Goal: Register for event/course

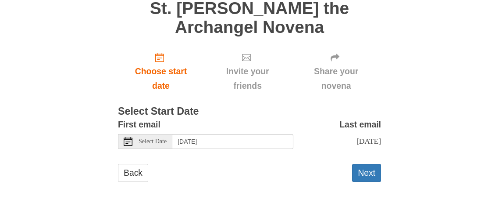
scroll to position [74, 0]
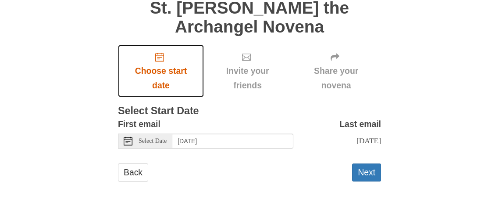
click at [162, 64] on span "Choose start date" at bounding box center [161, 78] width 68 height 29
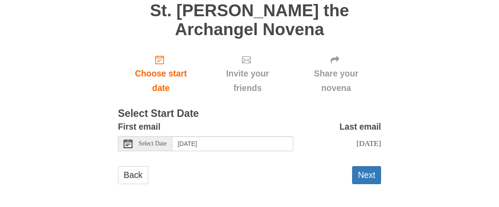
scroll to position [74, 0]
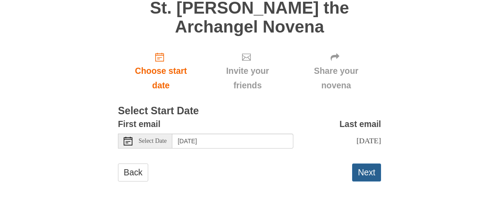
click at [366, 166] on button "Next" at bounding box center [366, 172] width 29 height 18
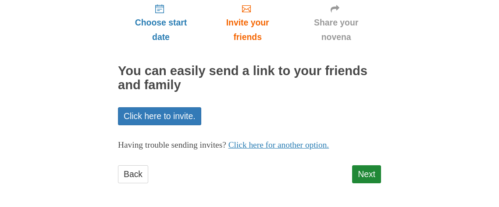
scroll to position [124, 0]
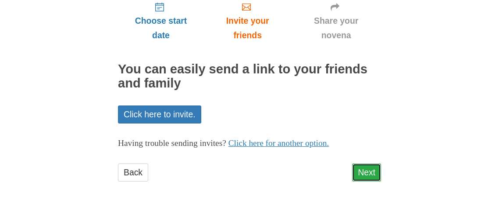
click at [376, 164] on link "Next" at bounding box center [366, 172] width 29 height 18
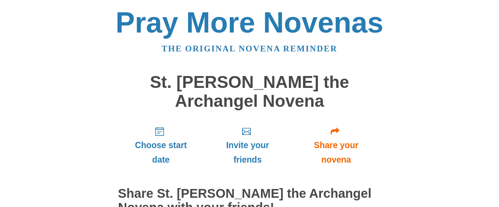
click at [396, 143] on div "Pray More Novenas The original novena reminder St. [PERSON_NAME] the Archangel …" at bounding box center [249, 185] width 425 height 371
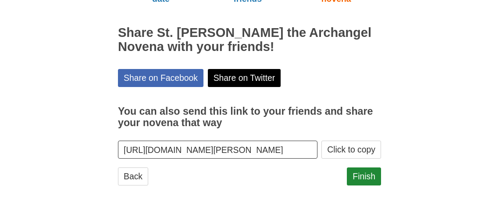
scroll to position [164, 0]
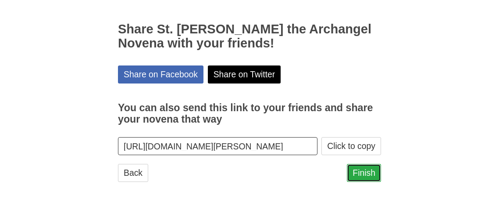
click at [363, 171] on link "Finish" at bounding box center [364, 173] width 34 height 18
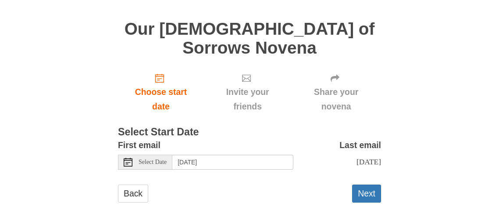
scroll to position [55, 0]
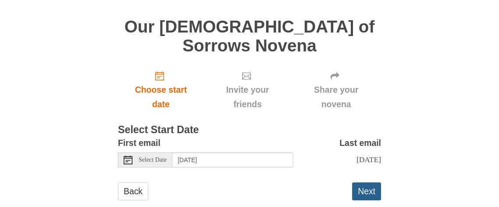
click at [365, 182] on button "Next" at bounding box center [366, 191] width 29 height 18
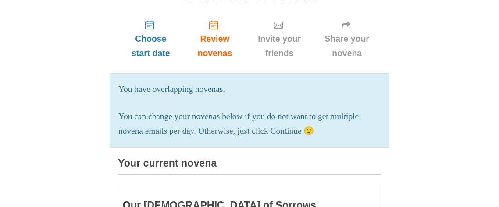
scroll to position [87, 0]
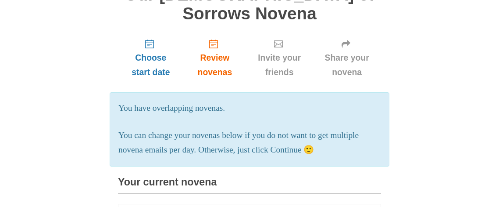
click at [306, 137] on p "You can change your novenas below if you do not want to get multiple novena ema…" at bounding box center [249, 142] width 262 height 29
click at [271, 176] on h3 "Your current novena" at bounding box center [249, 184] width 263 height 17
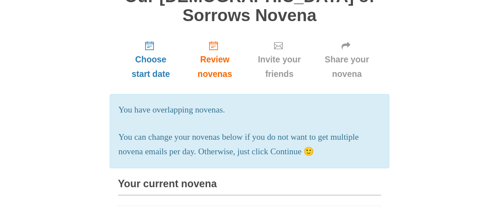
scroll to position [70, 0]
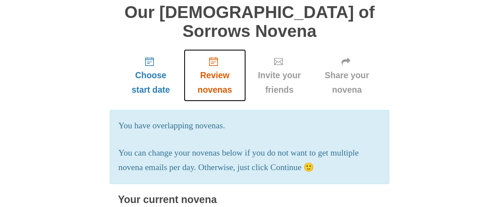
click at [212, 57] on icon "Review novenas" at bounding box center [213, 61] width 9 height 9
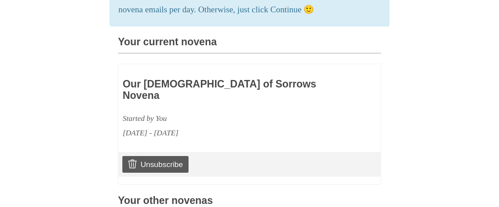
scroll to position [228, 0]
